Goal: Download file/media

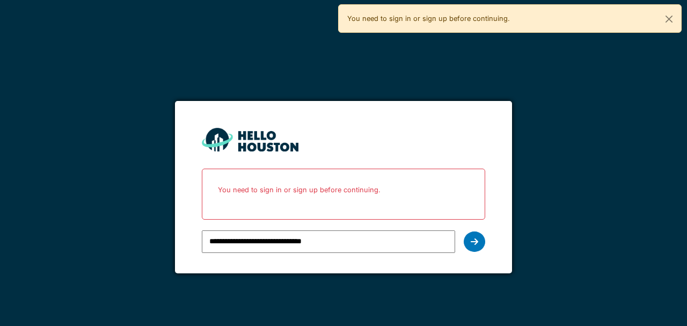
click at [478, 242] on icon at bounding box center [475, 241] width 8 height 9
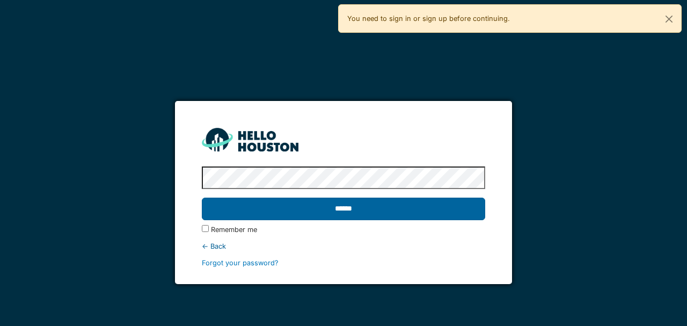
click at [385, 211] on input "******" at bounding box center [343, 209] width 283 height 23
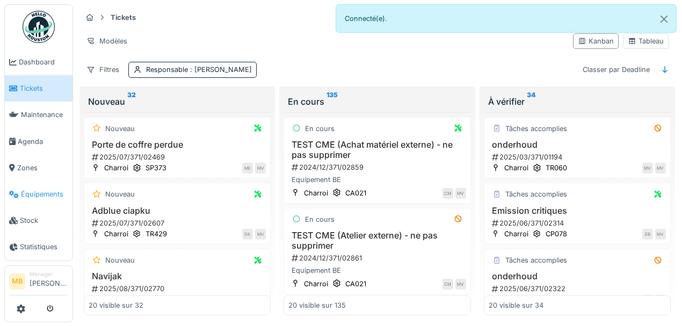
click at [55, 193] on span "Équipements" at bounding box center [44, 194] width 47 height 10
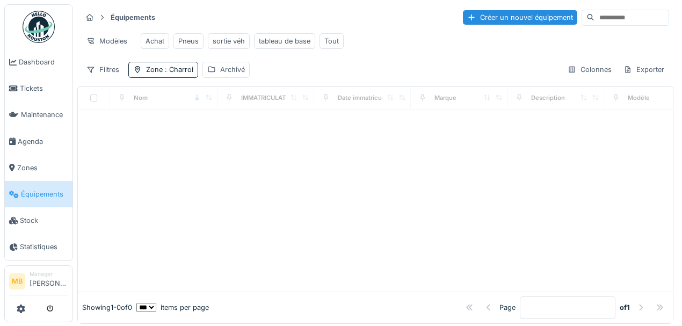
click at [595, 10] on input at bounding box center [632, 17] width 74 height 15
type input "*****"
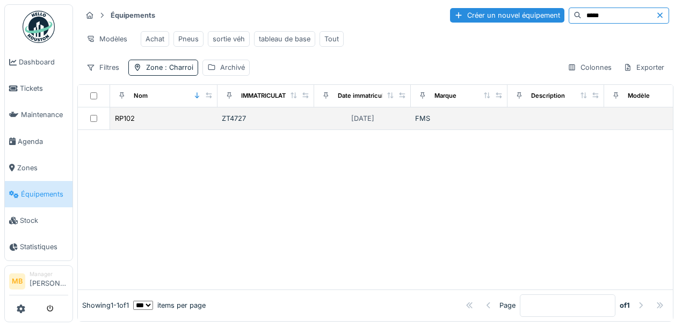
scroll to position [8, 0]
click at [93, 126] on td at bounding box center [94, 118] width 32 height 23
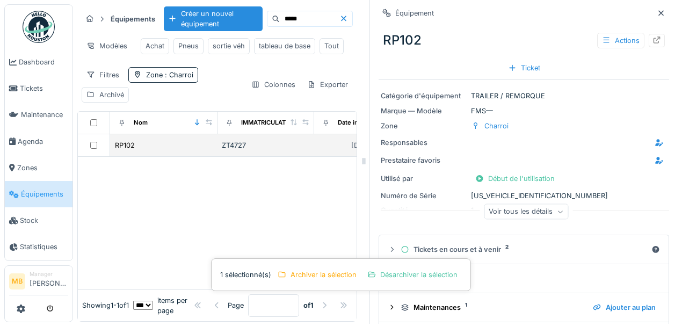
click at [262, 150] on div "ZT4727" at bounding box center [266, 145] width 88 height 10
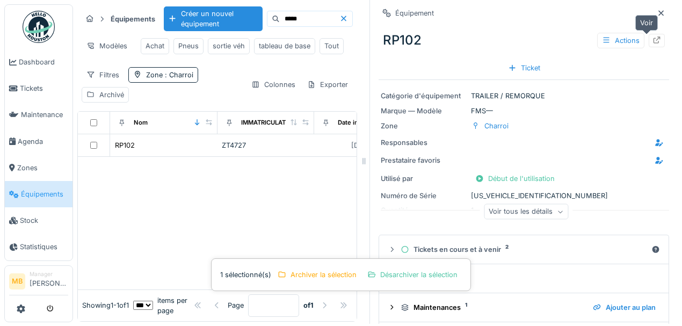
click at [653, 37] on icon at bounding box center [657, 40] width 9 height 7
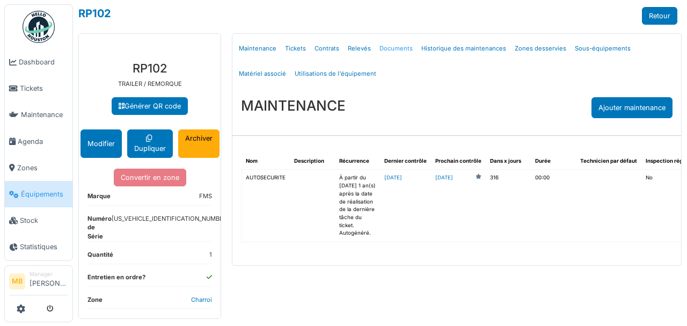
click at [404, 52] on link "Documents" at bounding box center [396, 48] width 42 height 25
click at [401, 49] on link "Documents" at bounding box center [396, 48] width 42 height 25
select select "***"
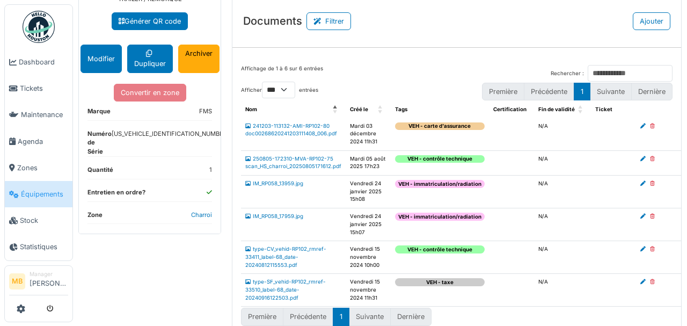
scroll to position [98, 0]
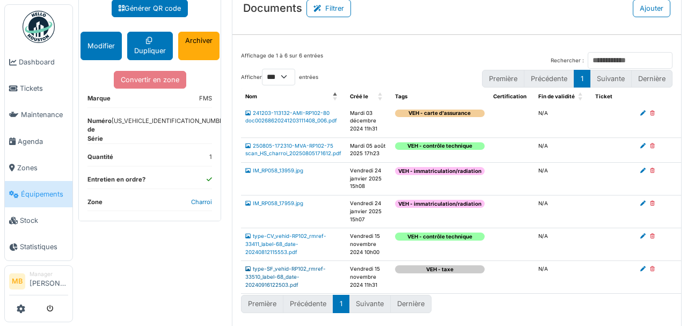
click at [285, 270] on link "type-SF_vehid-RP102_rmref-33510_label-68_date-20240916122503.pdf" at bounding box center [285, 276] width 81 height 21
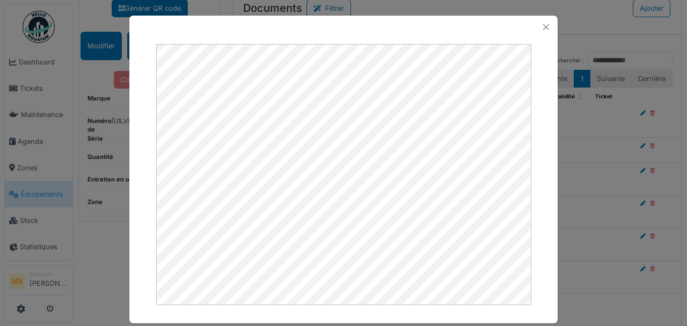
scroll to position [12, 0]
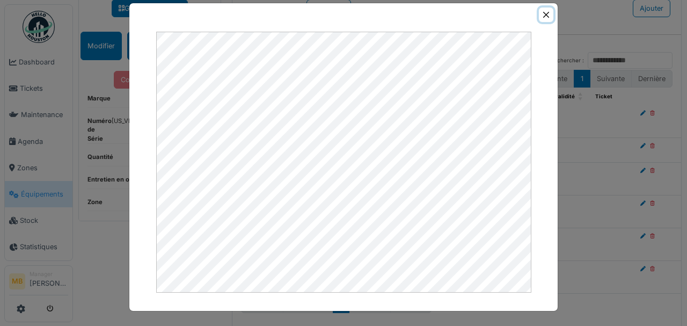
click at [545, 16] on button "Close" at bounding box center [546, 15] width 15 height 15
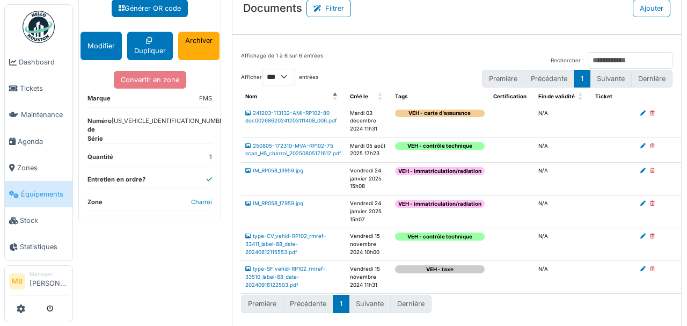
click at [365, 300] on li "Suivante" at bounding box center [370, 304] width 41 height 18
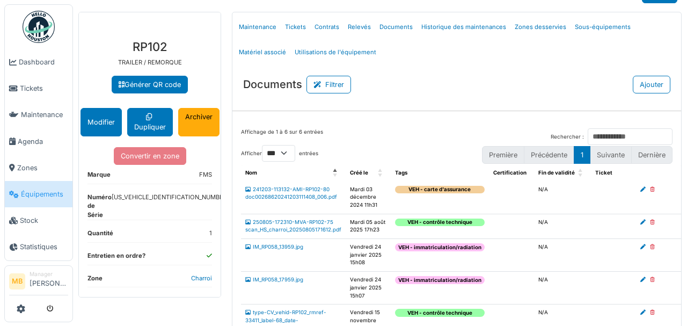
scroll to position [71, 0]
